Goal: Information Seeking & Learning: Learn about a topic

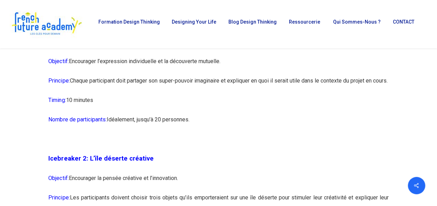
scroll to position [601, 0]
click at [281, 133] on p "Nombre de participants: Idéalement, jusqu’à 20 personnes." at bounding box center [218, 123] width 340 height 19
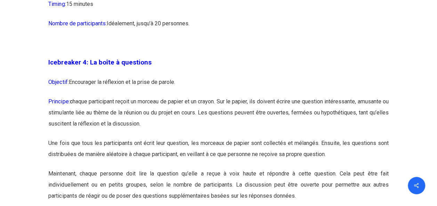
scroll to position [1037, 0]
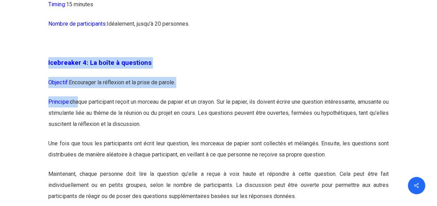
drag, startPoint x: 43, startPoint y: 70, endPoint x: 80, endPoint y: 113, distance: 56.4
click at [218, 77] on p "Icebreaker 4: La boîte à questions" at bounding box center [218, 67] width 340 height 20
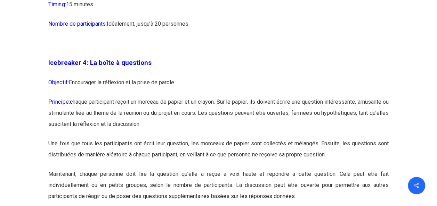
click at [223, 77] on p "Icebreaker 4: La boîte à questions" at bounding box center [218, 67] width 340 height 20
drag, startPoint x: 217, startPoint y: 84, endPoint x: 221, endPoint y: 79, distance: 7.0
click at [221, 77] on p "Icebreaker 4: La boîte à questions" at bounding box center [218, 67] width 340 height 20
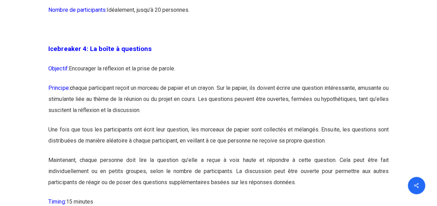
scroll to position [1057, 0]
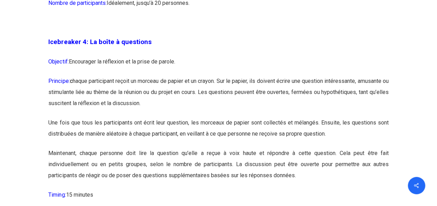
click at [221, 76] on p "Objectif: Encourager la réflexion et la prise de parole." at bounding box center [218, 65] width 340 height 19
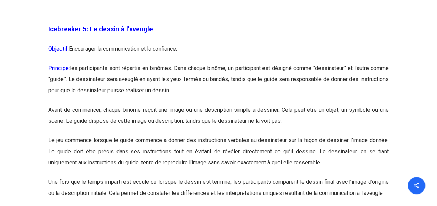
scroll to position [1282, 0]
click at [262, 43] on p "Icebreaker 5: Le dessin à l’aveugle" at bounding box center [218, 33] width 340 height 20
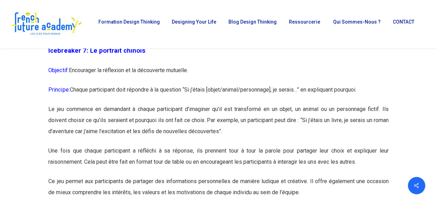
scroll to position [1717, 0]
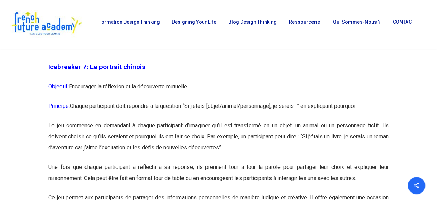
click at [269, 149] on p "Le jeu commence en demandant à chaque participant d’imaginer qu’il est transfor…" at bounding box center [218, 141] width 340 height 42
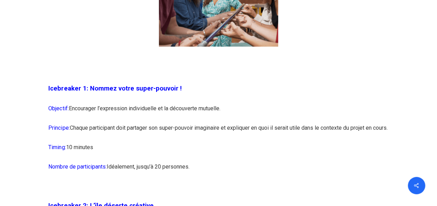
scroll to position [553, 0]
drag, startPoint x: 47, startPoint y: 86, endPoint x: 198, endPoint y: 188, distance: 182.8
copy div "Icebreaker 1: Nommez votre super-pouvoir ! Objectif: Encourager l’expression in…"
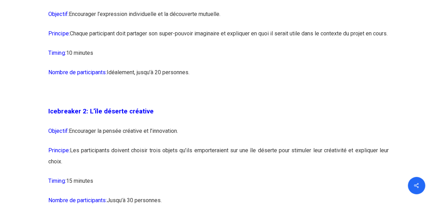
scroll to position [649, 0]
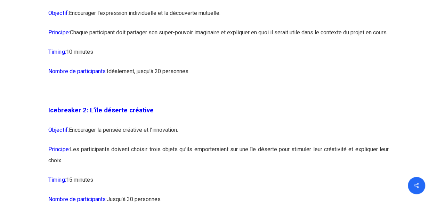
click at [242, 122] on p "Icebreaker 2: L’île déserte créative" at bounding box center [218, 115] width 340 height 20
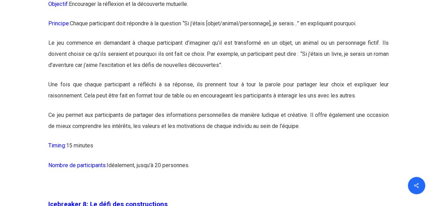
scroll to position [1801, 0]
drag, startPoint x: 198, startPoint y: 190, endPoint x: 34, endPoint y: 17, distance: 238.0
copy div "Icebreaker 1: Nommez votre super-pouvoir ! Objectif: Encourager l’expression in…"
click at [156, 140] on p "Ce jeu permet aux participants de partager des informations personnelles de man…" at bounding box center [218, 124] width 340 height 31
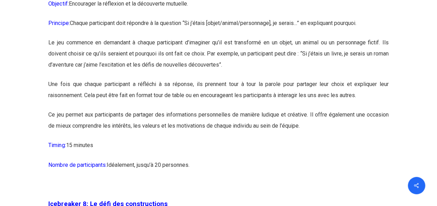
drag, startPoint x: 46, startPoint y: 7, endPoint x: 193, endPoint y: 188, distance: 233.8
copy div "Icebreaker 7: Le portrait chinois Objectif: Encourager la réflexion et la décou…"
click at [193, 160] on p "Timing: 15 minutes" at bounding box center [218, 149] width 340 height 19
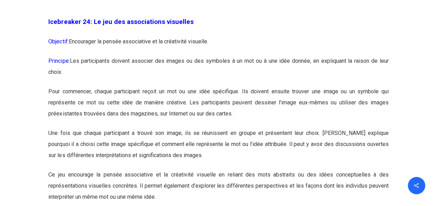
scroll to position [5595, 0]
